Goal: Use online tool/utility: Use online tool/utility

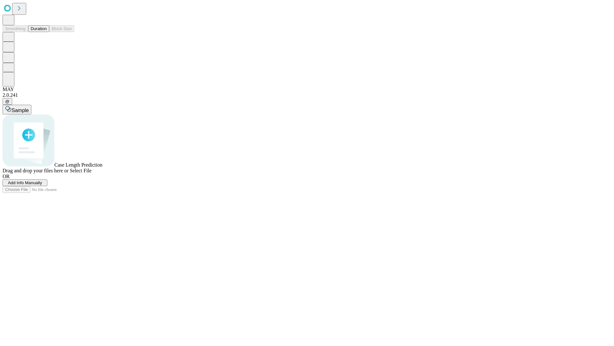
click at [47, 32] on button "Duration" at bounding box center [38, 28] width 21 height 7
click at [92, 173] on span "Select File" at bounding box center [81, 170] width 22 height 5
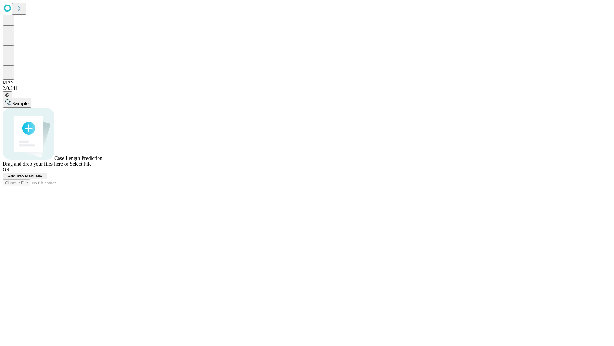
click at [92, 166] on span "Select File" at bounding box center [81, 163] width 22 height 5
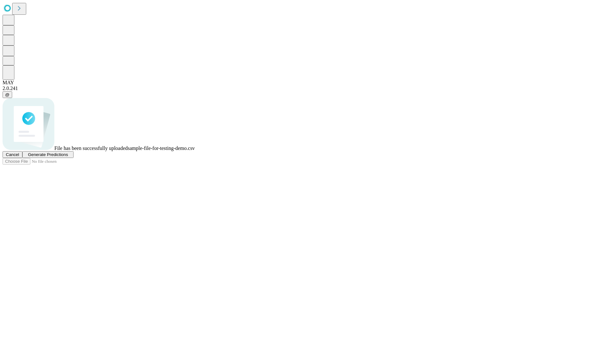
click at [68, 157] on span "Generate Predictions" at bounding box center [48, 154] width 40 height 5
